Goal: Task Accomplishment & Management: Use online tool/utility

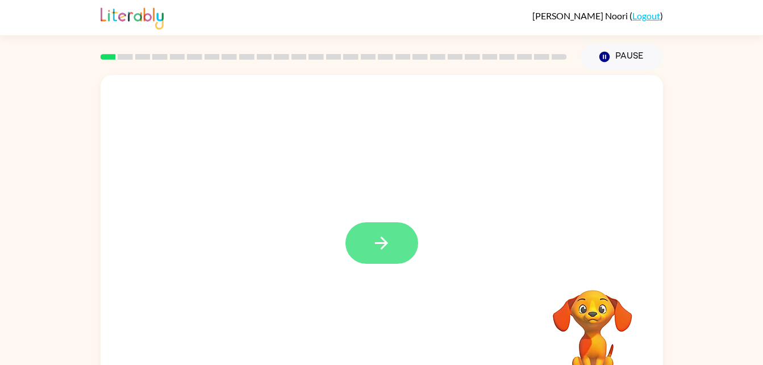
click at [383, 239] on icon "button" at bounding box center [381, 242] width 13 height 13
click at [388, 232] on div at bounding box center [354, 216] width 485 height 41
click at [380, 244] on div at bounding box center [382, 237] width 562 height 324
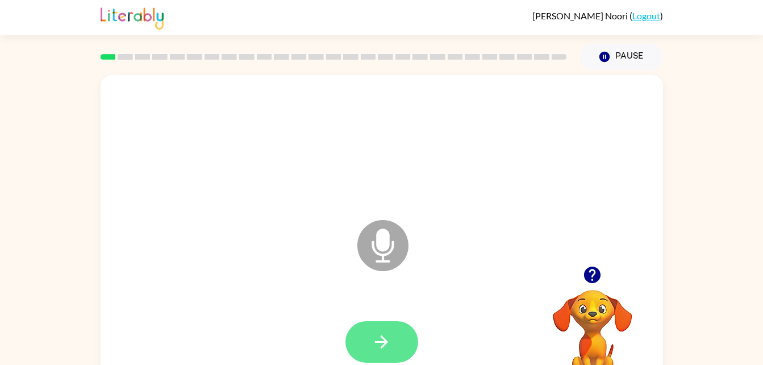
click at [373, 341] on icon "button" at bounding box center [381, 342] width 20 height 20
click at [380, 332] on icon "button" at bounding box center [381, 342] width 20 height 20
click at [375, 357] on button "button" at bounding box center [381, 341] width 73 height 41
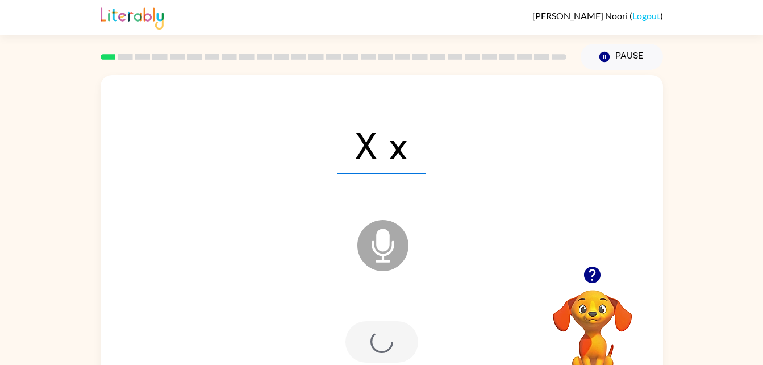
click at [375, 351] on div at bounding box center [381, 341] width 73 height 41
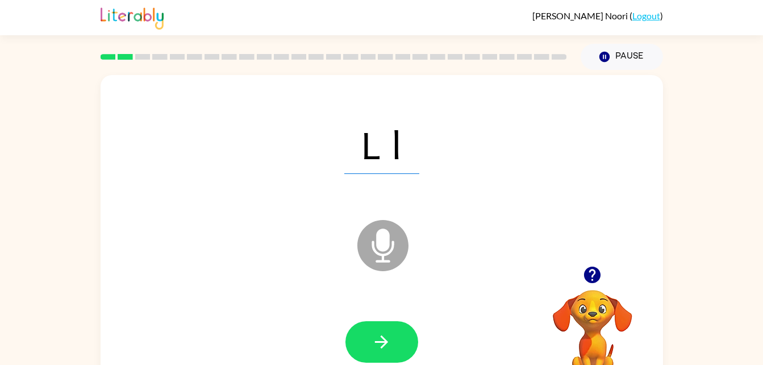
scroll to position [1, 0]
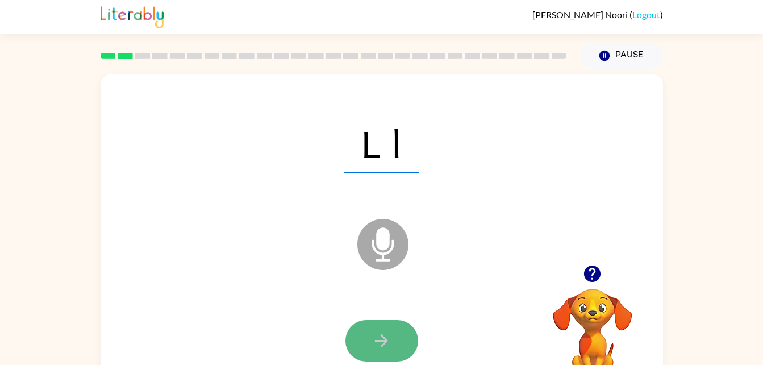
click at [380, 320] on button "button" at bounding box center [381, 340] width 73 height 41
click at [383, 306] on div at bounding box center [381, 340] width 539 height 93
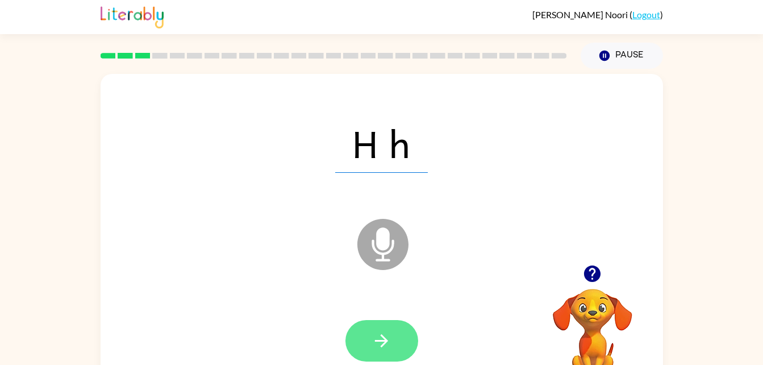
click at [377, 342] on icon "button" at bounding box center [381, 340] width 20 height 20
click at [357, 344] on button "button" at bounding box center [381, 340] width 73 height 41
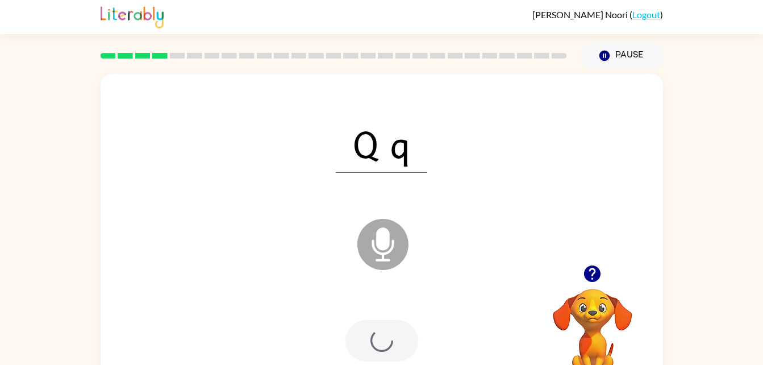
click at [366, 346] on div at bounding box center [381, 340] width 73 height 41
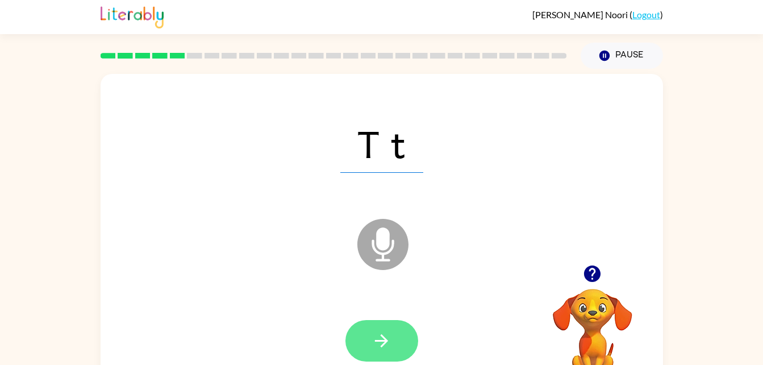
click at [384, 321] on button "button" at bounding box center [381, 340] width 73 height 41
click at [392, 328] on button "button" at bounding box center [381, 340] width 73 height 41
click at [378, 347] on icon "button" at bounding box center [381, 340] width 20 height 20
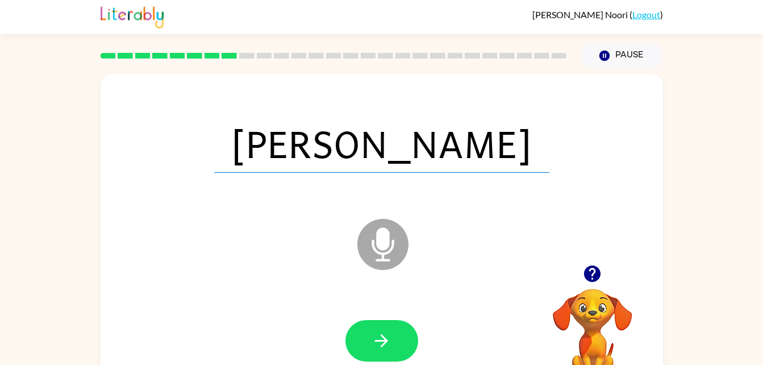
scroll to position [0, 0]
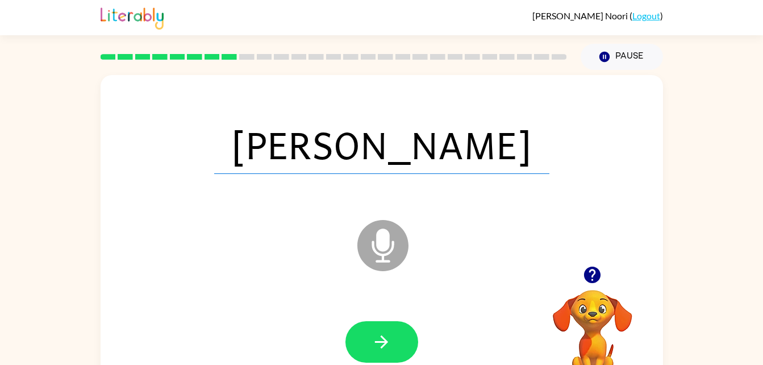
click at [376, 298] on icon "Microphone The Microphone is here when it is your turn to talk" at bounding box center [439, 259] width 170 height 85
click at [368, 343] on button "button" at bounding box center [381, 341] width 73 height 41
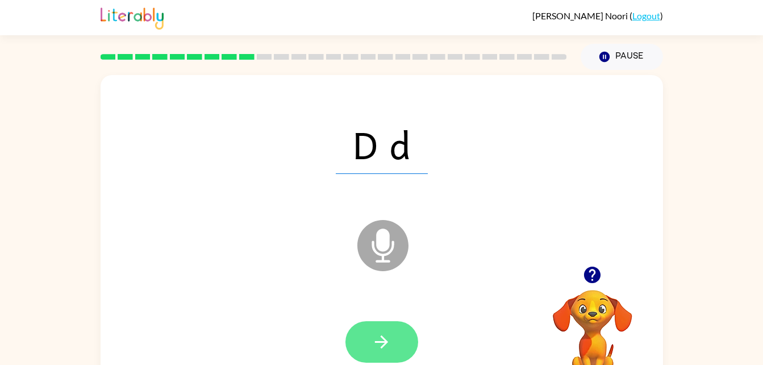
click at [382, 323] on button "button" at bounding box center [381, 341] width 73 height 41
click at [379, 359] on div at bounding box center [381, 341] width 73 height 41
click at [405, 336] on button "button" at bounding box center [381, 341] width 73 height 41
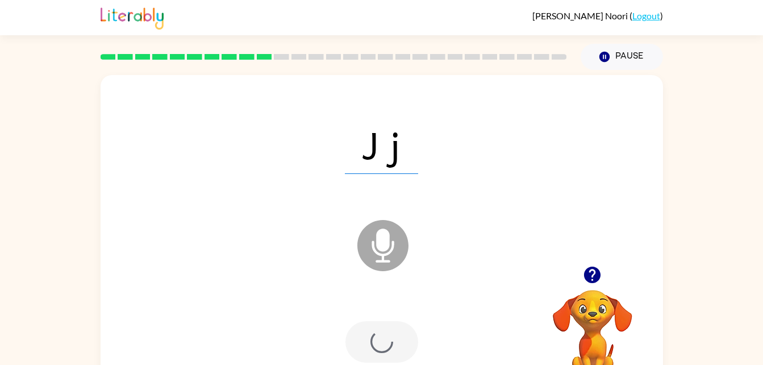
click at [396, 347] on div at bounding box center [381, 341] width 73 height 41
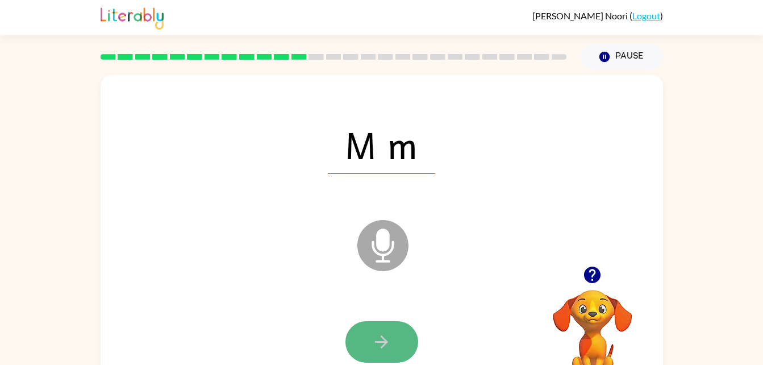
click at [371, 336] on icon "button" at bounding box center [381, 342] width 20 height 20
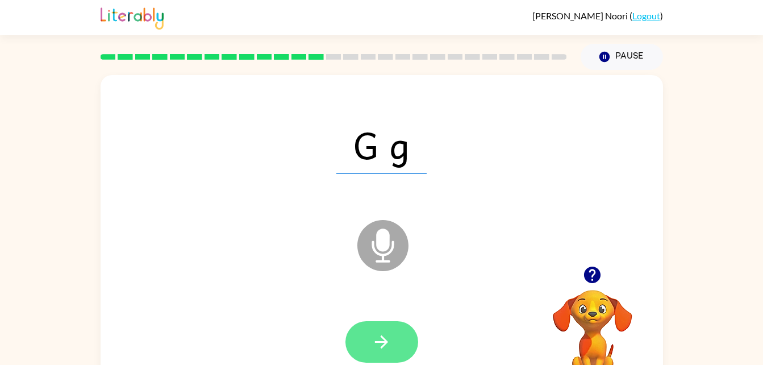
click at [350, 351] on button "button" at bounding box center [381, 341] width 73 height 41
click at [366, 342] on div at bounding box center [381, 341] width 73 height 41
click at [385, 344] on icon "button" at bounding box center [381, 341] width 13 height 13
click at [387, 334] on icon "button" at bounding box center [381, 342] width 20 height 20
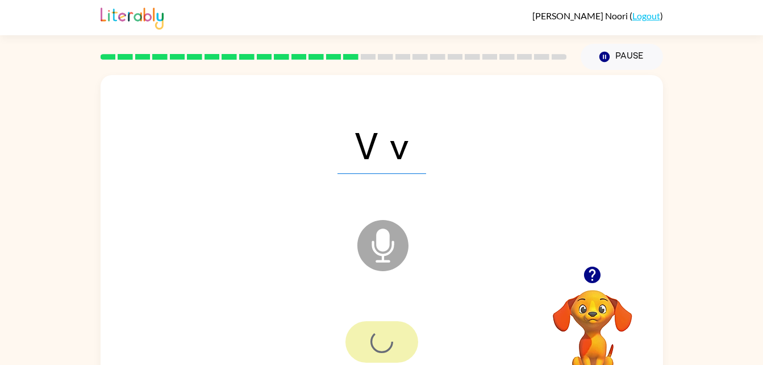
click at [392, 342] on div at bounding box center [381, 341] width 73 height 41
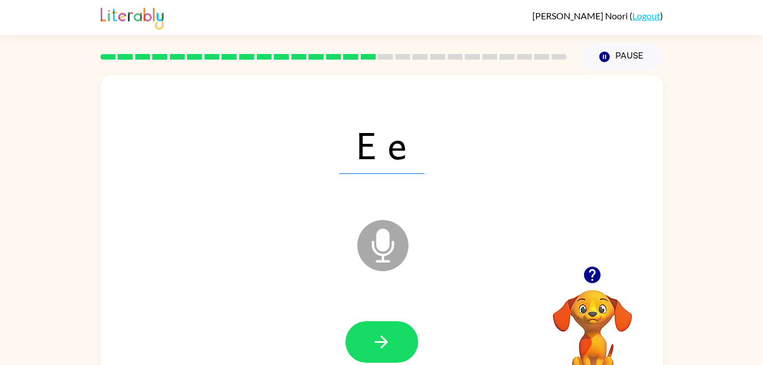
click at [371, 133] on span "E e" at bounding box center [381, 144] width 85 height 59
click at [380, 161] on span "E e" at bounding box center [381, 144] width 85 height 59
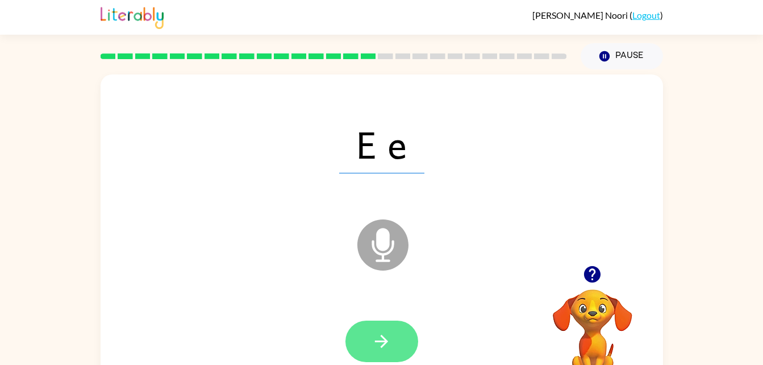
click at [380, 356] on button "button" at bounding box center [381, 340] width 73 height 41
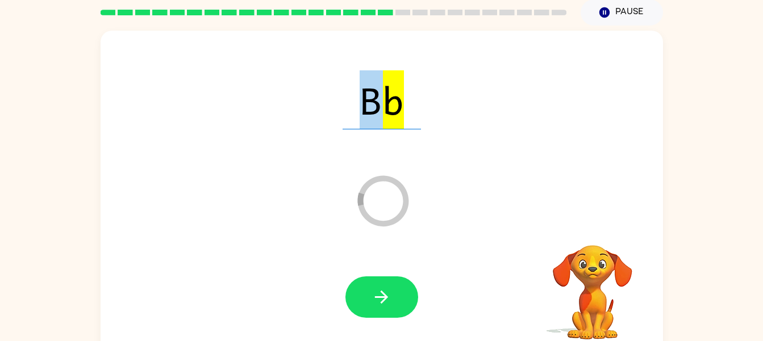
scroll to position [44, 0]
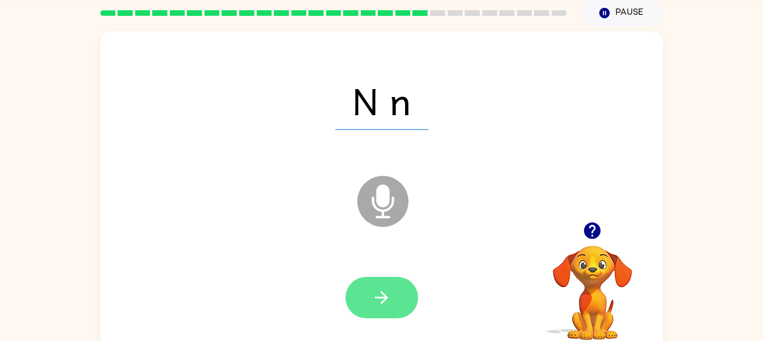
click at [384, 296] on icon "button" at bounding box center [381, 298] width 20 height 20
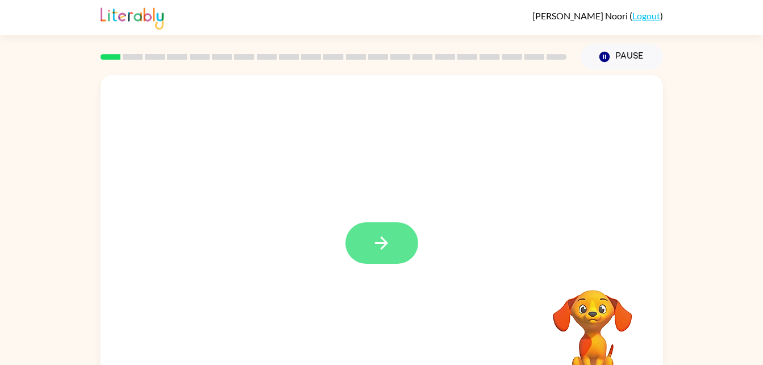
click at [359, 231] on button "button" at bounding box center [381, 242] width 73 height 41
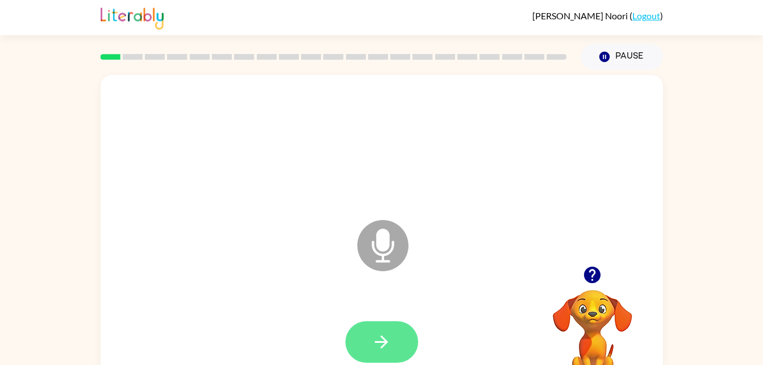
click at [368, 360] on button "button" at bounding box center [381, 341] width 73 height 41
click at [366, 340] on button "button" at bounding box center [381, 341] width 73 height 41
click at [372, 346] on icon "button" at bounding box center [381, 342] width 20 height 20
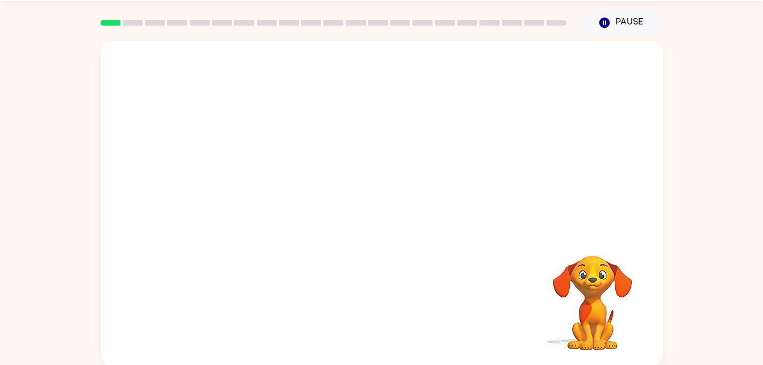
scroll to position [34, 0]
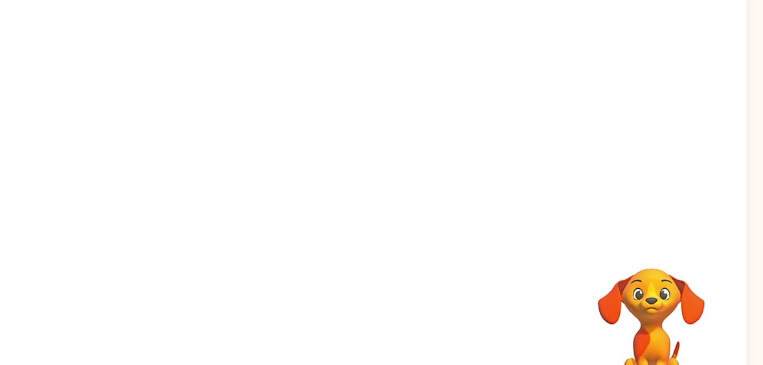
click at [558, 214] on div at bounding box center [382, 203] width 562 height 324
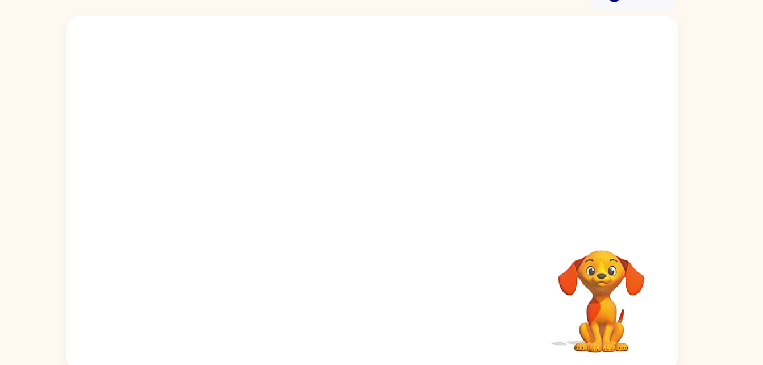
scroll to position [30, 0]
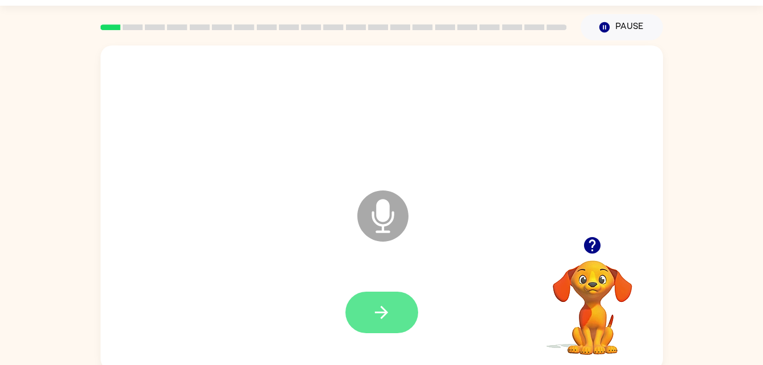
click at [372, 309] on icon "button" at bounding box center [381, 312] width 20 height 20
click at [416, 331] on div at bounding box center [381, 311] width 73 height 41
click at [376, 296] on button "button" at bounding box center [381, 311] width 73 height 41
drag, startPoint x: 500, startPoint y: 137, endPoint x: 489, endPoint y: 223, distance: 86.3
click at [489, 223] on div "Microphone The Microphone is here when it is your turn to talk" at bounding box center [382, 207] width 562 height 324
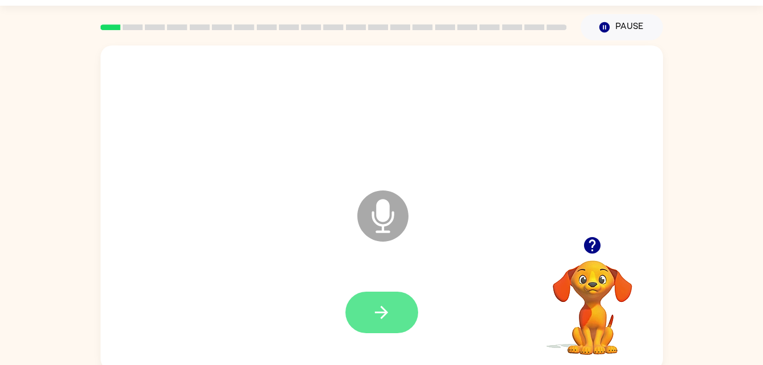
click at [356, 296] on button "button" at bounding box center [381, 311] width 73 height 41
click at [348, 311] on button "button" at bounding box center [381, 311] width 73 height 41
click at [373, 331] on button "button" at bounding box center [381, 311] width 73 height 41
click at [376, 318] on icon "button" at bounding box center [381, 312] width 20 height 20
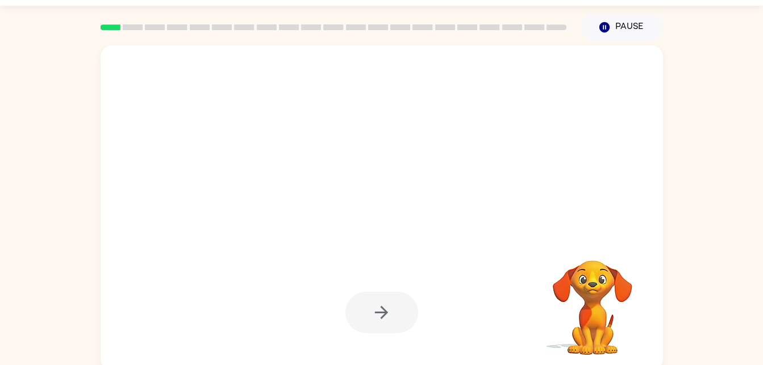
scroll to position [35, 0]
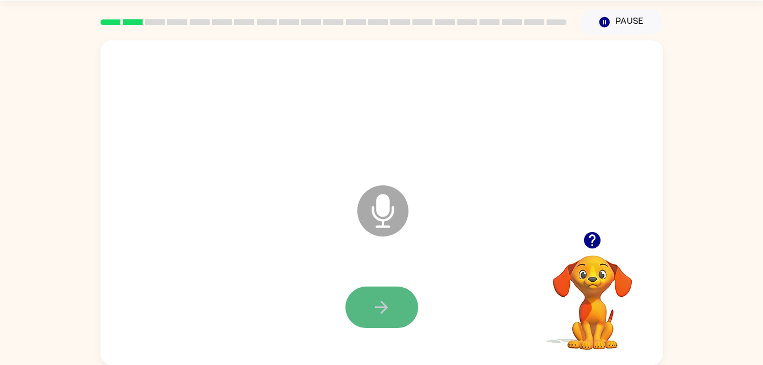
click at [381, 303] on icon "button" at bounding box center [381, 307] width 20 height 20
click at [382, 312] on icon "button" at bounding box center [381, 306] width 13 height 13
click at [374, 325] on button "button" at bounding box center [381, 306] width 73 height 41
click at [382, 318] on button "button" at bounding box center [381, 306] width 73 height 41
click at [390, 301] on icon "button" at bounding box center [381, 307] width 20 height 20
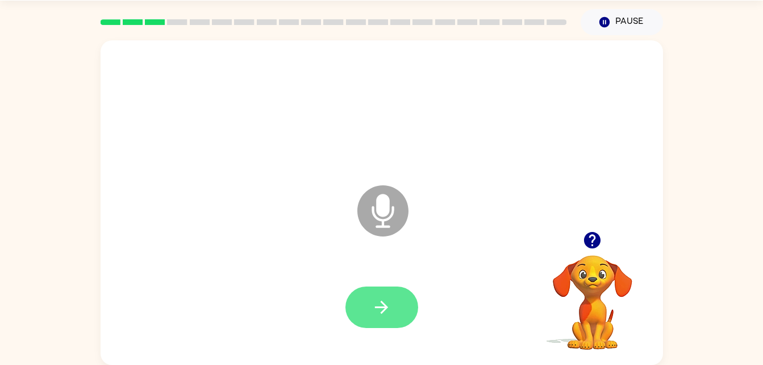
click at [372, 309] on icon "button" at bounding box center [381, 307] width 20 height 20
click at [386, 302] on icon "button" at bounding box center [381, 307] width 20 height 20
click at [361, 302] on button "button" at bounding box center [381, 306] width 73 height 41
click at [367, 278] on div at bounding box center [381, 307] width 539 height 93
click at [372, 311] on icon "button" at bounding box center [381, 307] width 20 height 20
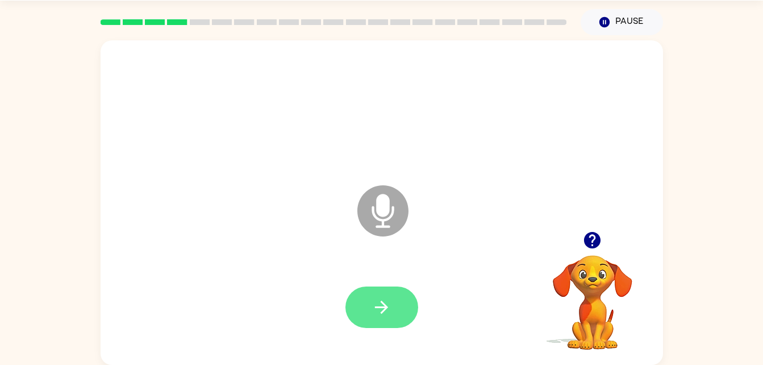
click at [376, 299] on icon "button" at bounding box center [381, 307] width 20 height 20
click at [356, 309] on button "button" at bounding box center [381, 306] width 73 height 41
click at [378, 292] on button "button" at bounding box center [381, 306] width 73 height 41
click at [354, 294] on button "button" at bounding box center [381, 306] width 73 height 41
click at [367, 308] on button "button" at bounding box center [381, 306] width 73 height 41
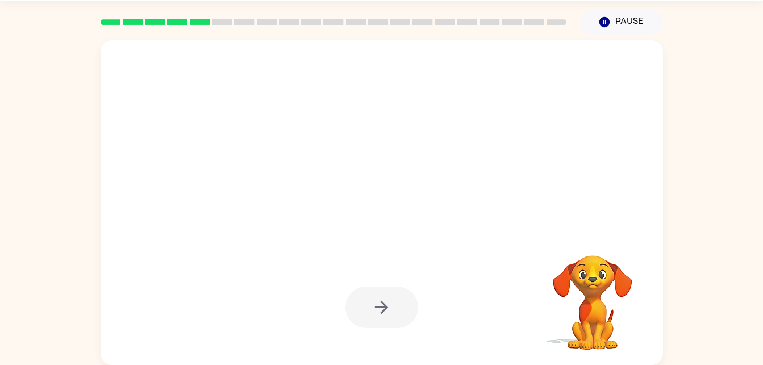
click at [597, 182] on div at bounding box center [382, 202] width 562 height 324
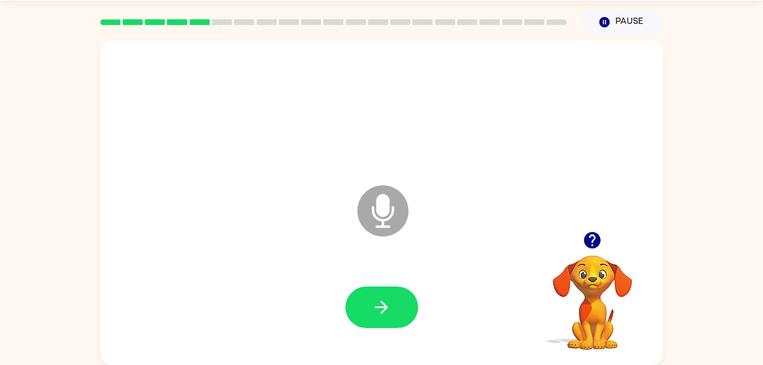
click at [373, 275] on div at bounding box center [381, 307] width 539 height 93
click at [376, 325] on button "button" at bounding box center [381, 306] width 73 height 41
click at [382, 292] on div at bounding box center [381, 306] width 73 height 41
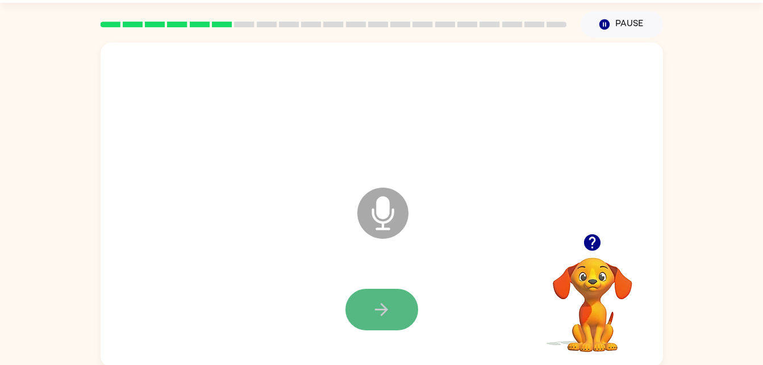
click at [394, 290] on button "button" at bounding box center [381, 308] width 73 height 41
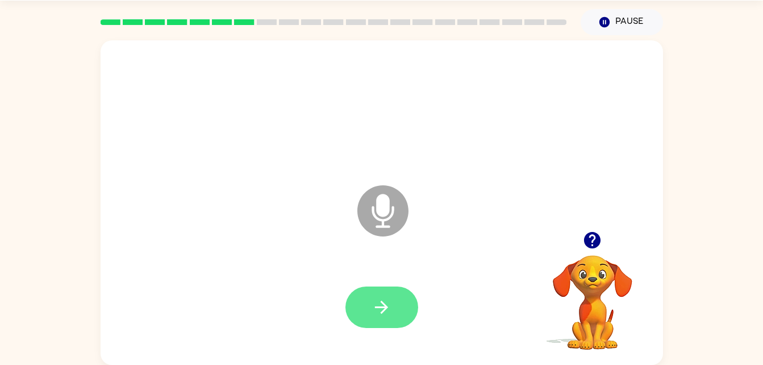
click at [372, 317] on button "button" at bounding box center [381, 306] width 73 height 41
click at [374, 321] on div at bounding box center [381, 306] width 73 height 41
click at [380, 318] on button "button" at bounding box center [381, 306] width 73 height 41
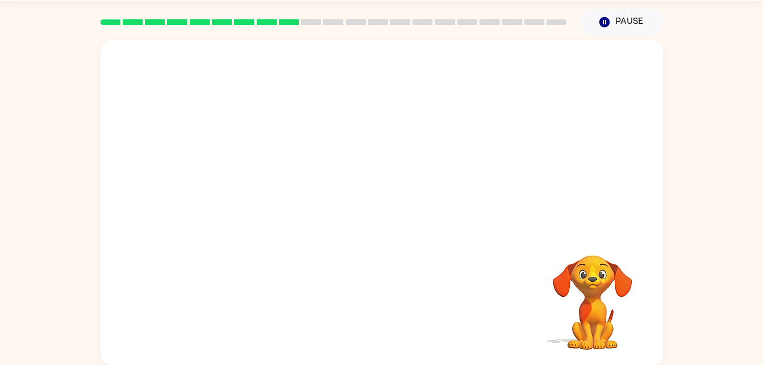
scroll to position [0, 0]
click at [254, 167] on div at bounding box center [382, 135] width 562 height 191
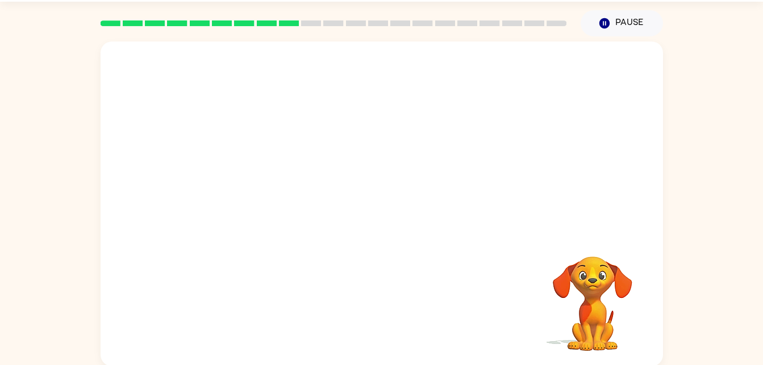
scroll to position [35, 0]
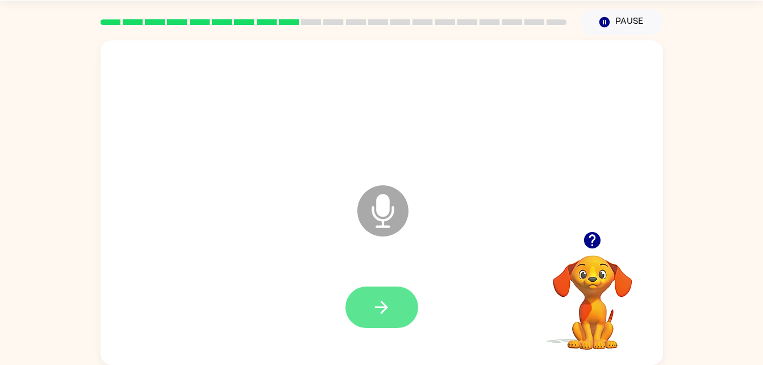
click at [399, 304] on button "button" at bounding box center [381, 306] width 73 height 41
click at [375, 307] on icon "button" at bounding box center [381, 306] width 13 height 13
click at [377, 309] on icon "button" at bounding box center [381, 307] width 20 height 20
click at [383, 307] on icon "button" at bounding box center [381, 306] width 13 height 13
click at [401, 298] on button "button" at bounding box center [381, 306] width 73 height 41
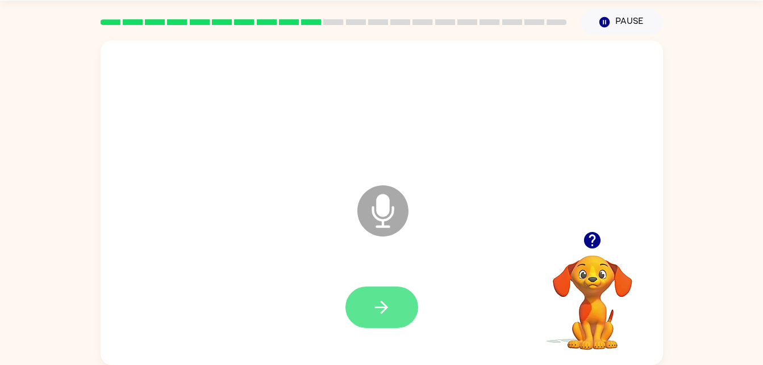
click at [378, 319] on button "button" at bounding box center [381, 306] width 73 height 41
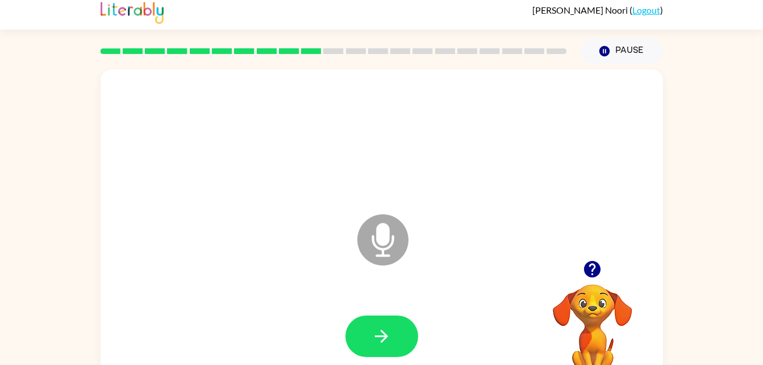
scroll to position [0, 0]
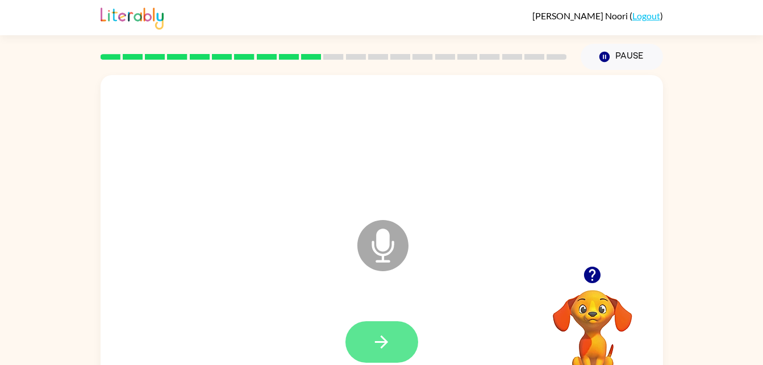
click at [386, 347] on icon "button" at bounding box center [381, 342] width 20 height 20
click at [383, 337] on icon "button" at bounding box center [381, 341] width 13 height 13
click at [410, 342] on button "button" at bounding box center [381, 341] width 73 height 41
click at [361, 349] on button "button" at bounding box center [381, 341] width 73 height 41
click at [380, 355] on button "button" at bounding box center [381, 341] width 73 height 41
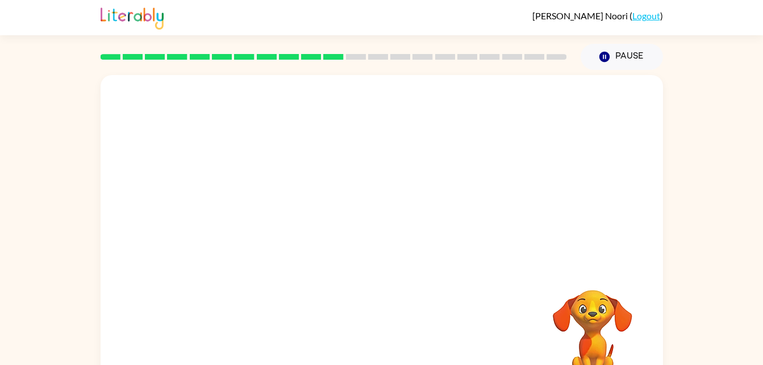
click at [192, 360] on div at bounding box center [381, 341] width 539 height 93
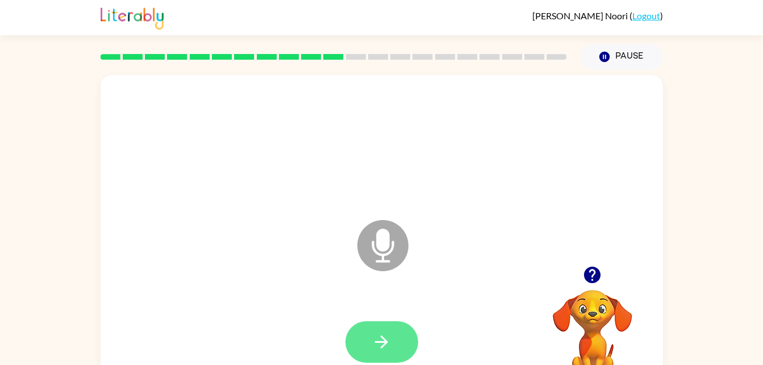
click at [392, 349] on button "button" at bounding box center [381, 341] width 73 height 41
click at [386, 338] on icon "button" at bounding box center [381, 342] width 20 height 20
click at [378, 349] on icon "button" at bounding box center [381, 342] width 20 height 20
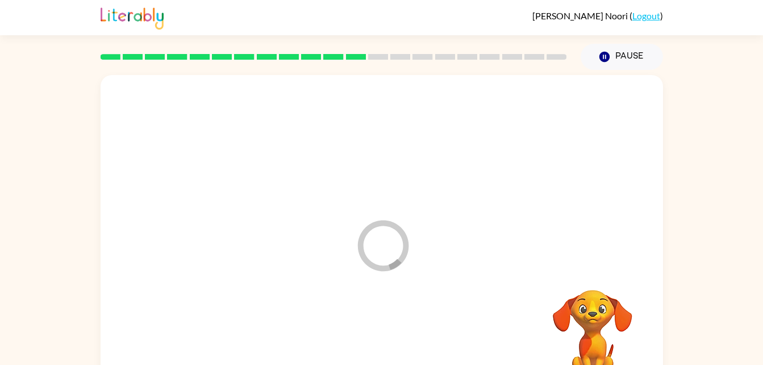
click at [384, 335] on div at bounding box center [381, 341] width 539 height 93
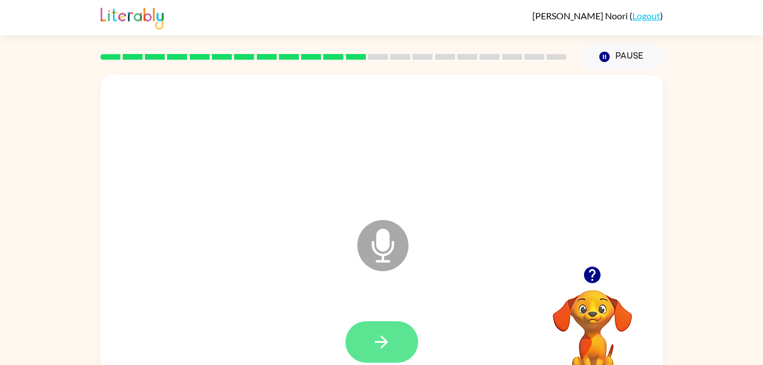
click at [363, 360] on button "button" at bounding box center [381, 341] width 73 height 41
click at [365, 336] on div at bounding box center [381, 341] width 73 height 41
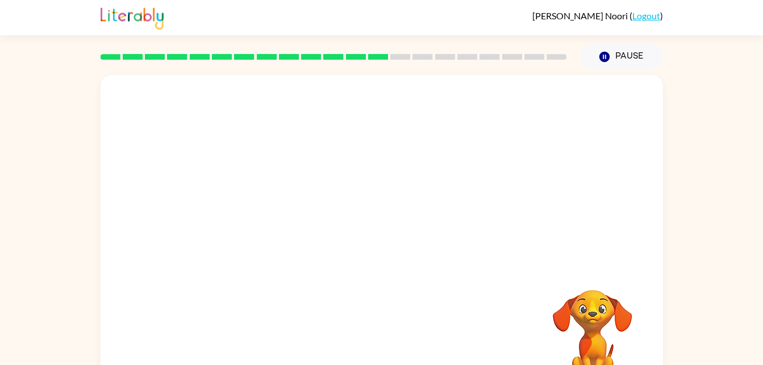
click at [233, 146] on div at bounding box center [381, 144] width 539 height 93
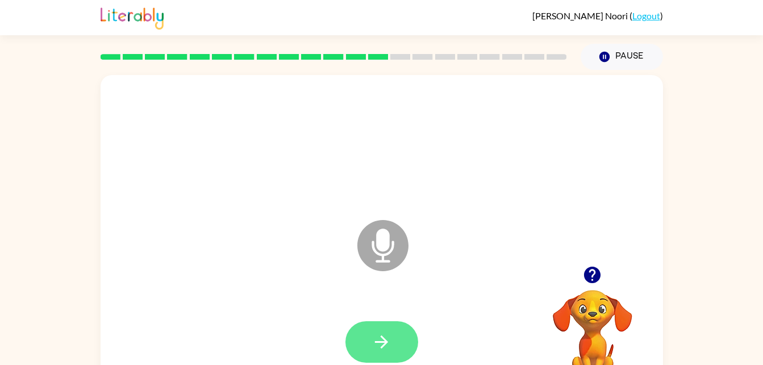
click at [398, 328] on button "button" at bounding box center [381, 341] width 73 height 41
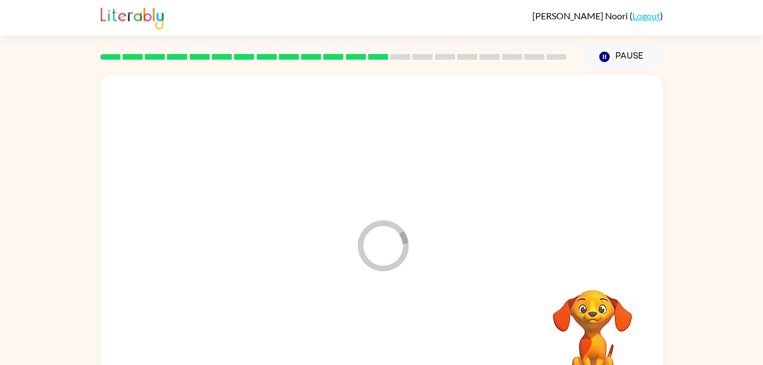
click at [387, 334] on div at bounding box center [381, 341] width 539 height 93
click at [404, 360] on div at bounding box center [381, 341] width 539 height 93
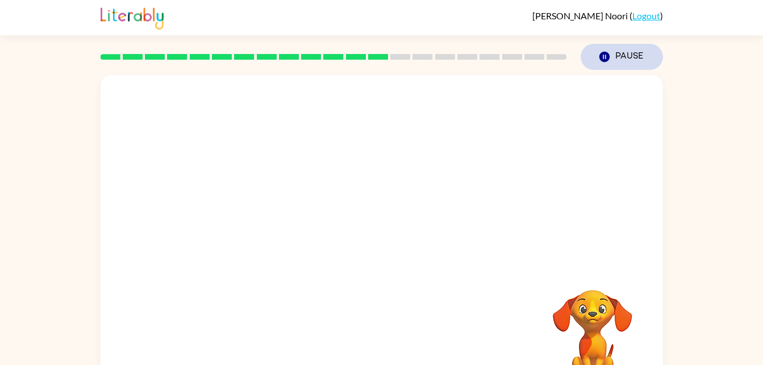
click at [630, 49] on button "Pause Pause" at bounding box center [621, 57] width 82 height 26
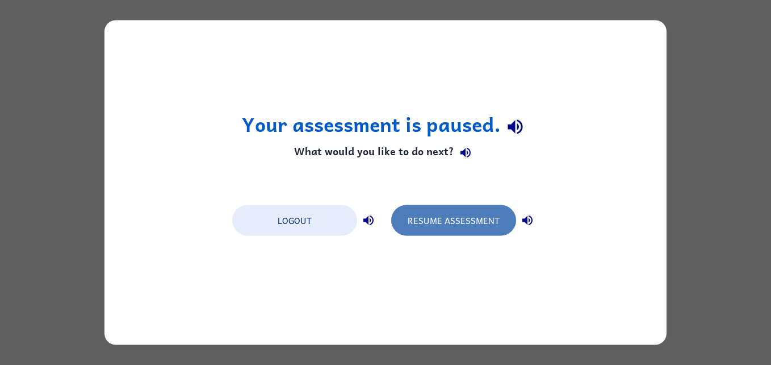
click at [471, 224] on button "Resume Assessment" at bounding box center [453, 220] width 125 height 31
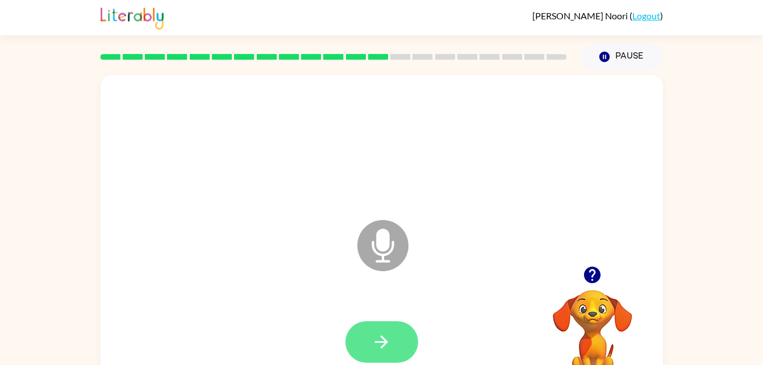
click at [379, 334] on icon "button" at bounding box center [381, 342] width 20 height 20
click at [384, 344] on icon "button" at bounding box center [381, 341] width 13 height 13
click at [375, 340] on icon "button" at bounding box center [381, 342] width 20 height 20
click at [376, 349] on icon "button" at bounding box center [381, 342] width 20 height 20
click at [385, 348] on div at bounding box center [381, 341] width 73 height 41
